Goal: Navigation & Orientation: Find specific page/section

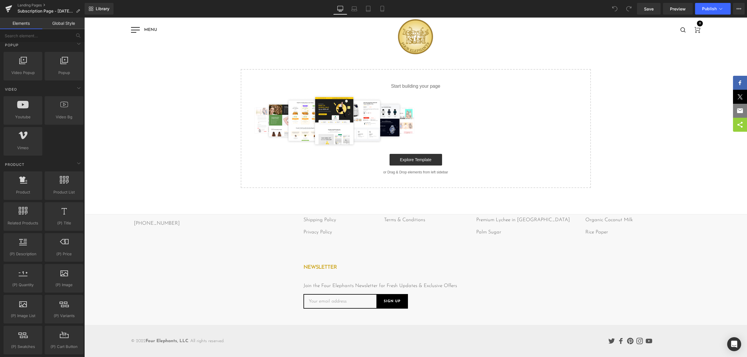
scroll to position [583, 0]
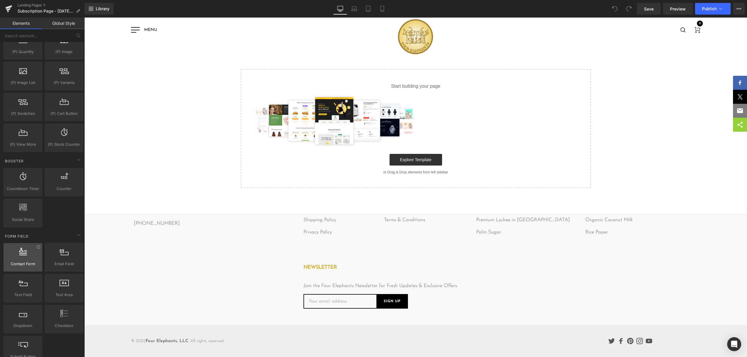
click at [29, 251] on div at bounding box center [22, 254] width 35 height 13
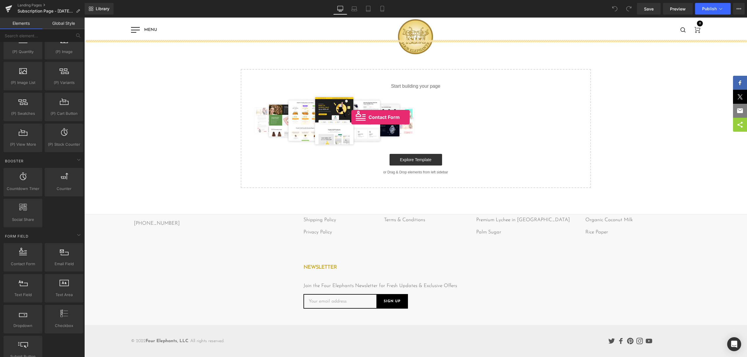
drag, startPoint x: 115, startPoint y: 272, endPoint x: 351, endPoint y: 115, distance: 283.1
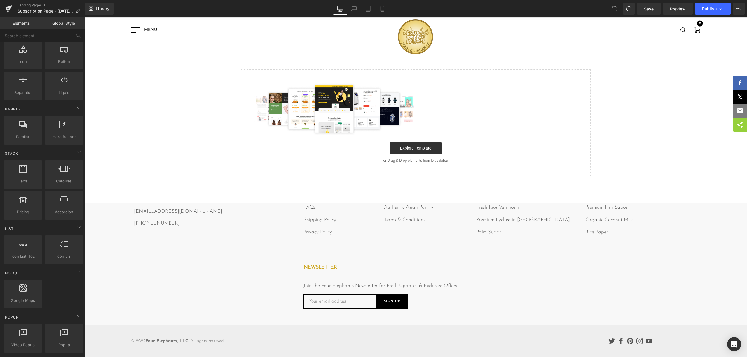
scroll to position [0, 0]
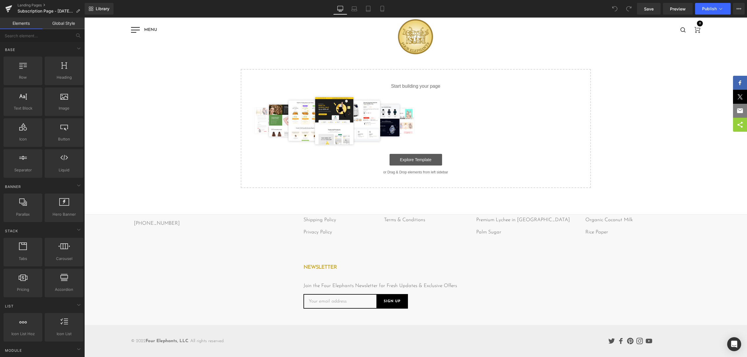
click at [414, 160] on link "Explore Template" at bounding box center [415, 160] width 53 height 12
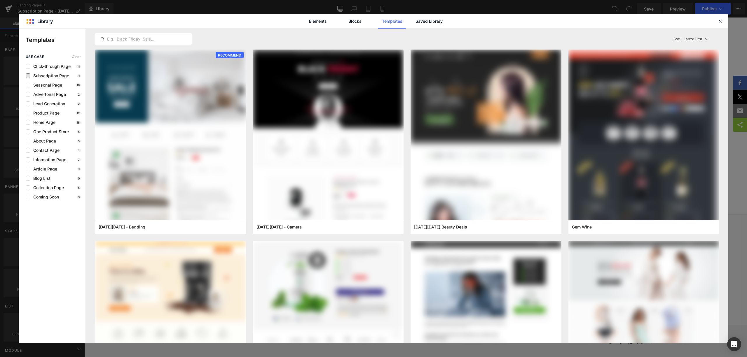
click at [36, 76] on span "Subscription Page" at bounding box center [49, 76] width 39 height 5
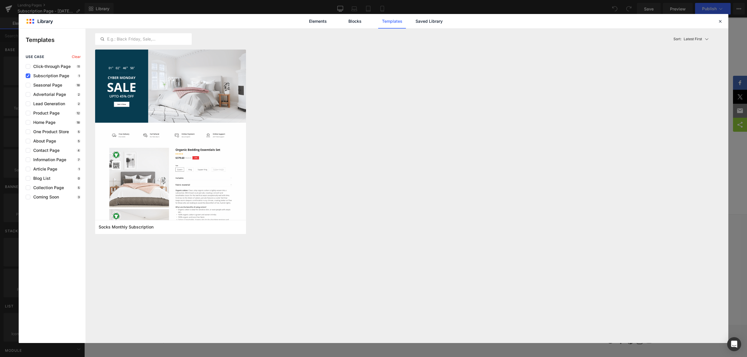
click at [34, 78] on div "use case Clear Click-through Page 11 Subscription Page 1 Seasonal Page 18 Adver…" at bounding box center [52, 127] width 67 height 145
click at [35, 77] on span "Subscription Page" at bounding box center [49, 76] width 39 height 5
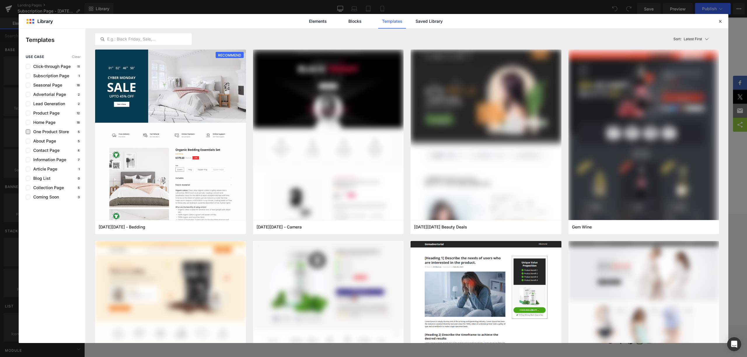
click at [45, 132] on span "One Product Store" at bounding box center [49, 132] width 39 height 5
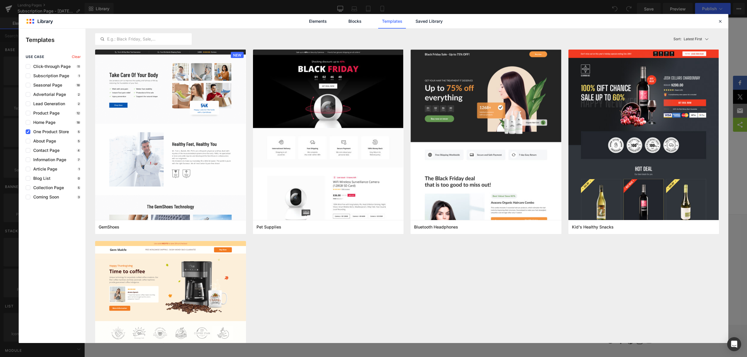
click at [45, 132] on span "One Product Store" at bounding box center [49, 132] width 39 height 5
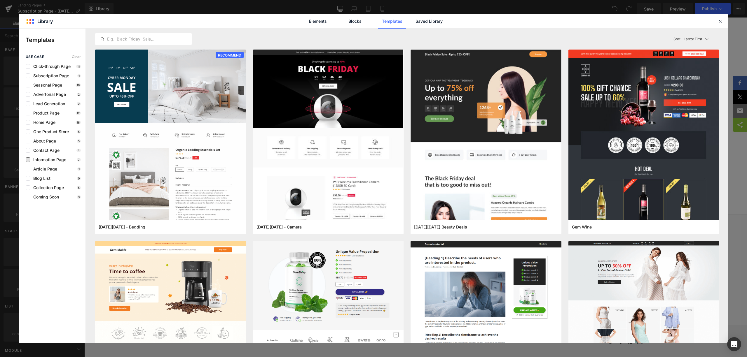
click at [42, 160] on span "Information Page" at bounding box center [48, 160] width 36 height 5
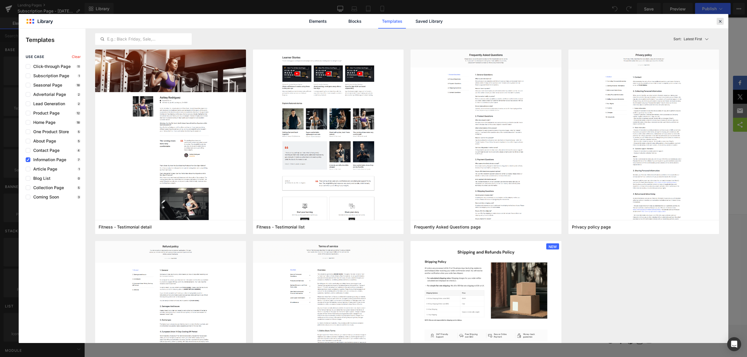
click at [719, 22] on icon at bounding box center [719, 21] width 5 height 5
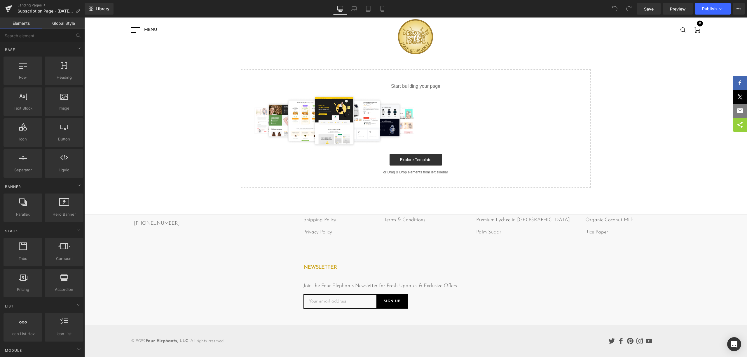
click at [310, 115] on img at bounding box center [335, 121] width 170 height 53
click at [7, 10] on icon at bounding box center [8, 9] width 4 height 3
